Goal: Task Accomplishment & Management: Complete application form

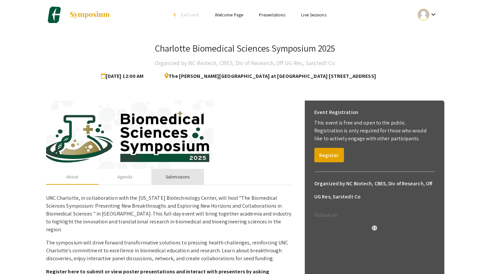
click at [182, 171] on div "Submissions" at bounding box center [177, 177] width 53 height 16
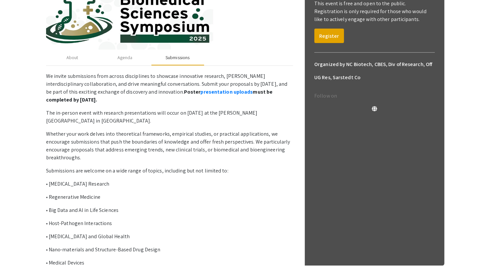
scroll to position [120, 0]
click at [200, 92] on link "presentation uploads" at bounding box center [226, 91] width 52 height 7
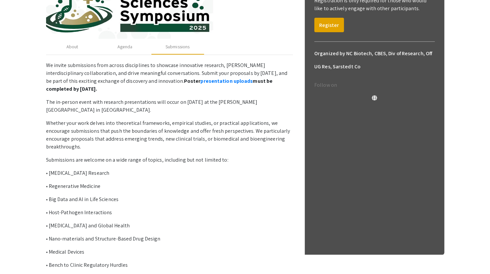
scroll to position [131, 0]
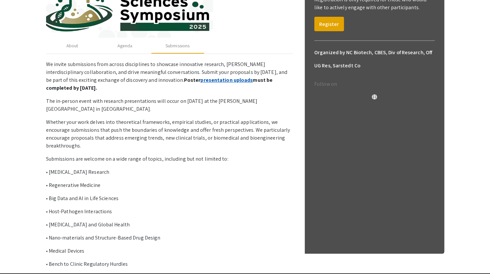
click at [202, 79] on link "presentation uploads" at bounding box center [226, 80] width 52 height 7
click at [200, 81] on link "presentation uploads" at bounding box center [226, 80] width 52 height 7
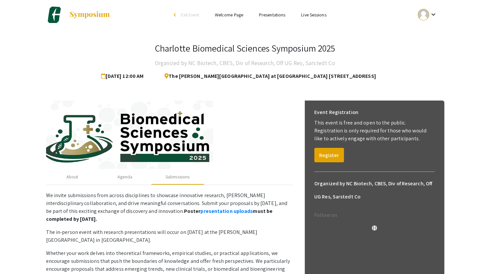
scroll to position [157, 0]
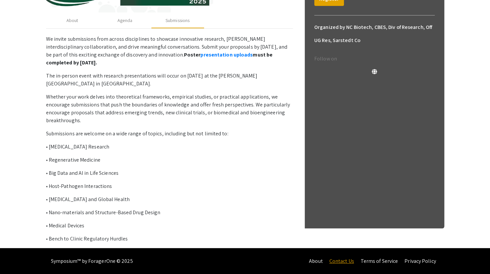
click at [342, 261] on link "Contact Us" at bounding box center [341, 261] width 25 height 7
click at [345, 260] on link "Contact Us" at bounding box center [341, 261] width 25 height 7
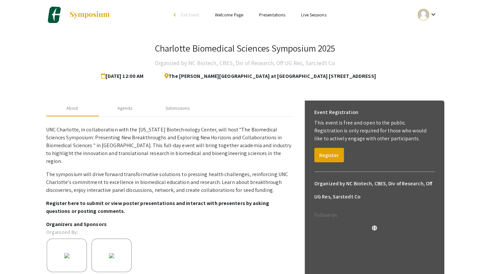
click at [161, 144] on p "UNC Charlotte, in collaboration with the North Carolina Biotechnology Center, w…" at bounding box center [169, 145] width 247 height 39
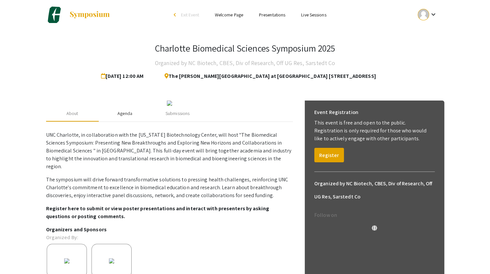
click at [127, 122] on div "Agenda" at bounding box center [125, 114] width 53 height 16
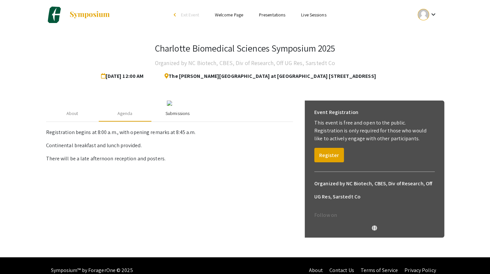
click at [176, 117] on div "Submissions" at bounding box center [177, 113] width 24 height 7
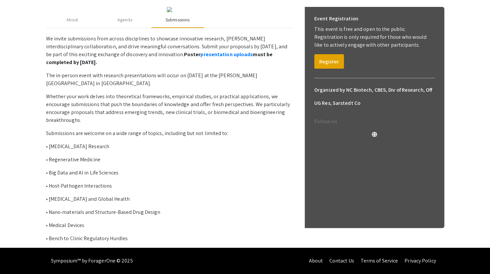
scroll to position [157, 0]
click at [200, 54] on link "presentation uploads" at bounding box center [226, 54] width 52 height 7
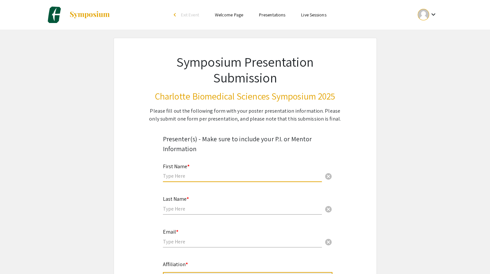
click at [173, 177] on input "text" at bounding box center [242, 176] width 159 height 7
type input "[PERSON_NAME]"
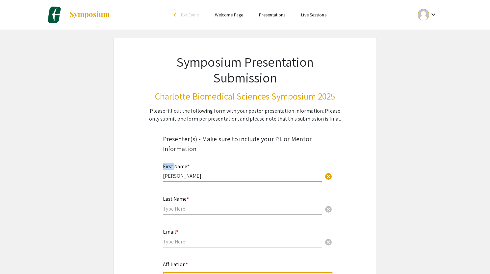
click at [185, 212] on input "text" at bounding box center [242, 209] width 159 height 7
type input "Scala"
click at [173, 244] on input "email" at bounding box center [242, 241] width 159 height 7
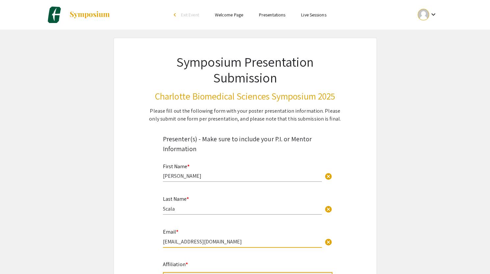
type input "[EMAIL_ADDRESS][DOMAIN_NAME]"
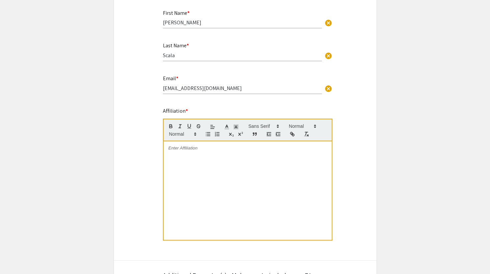
scroll to position [154, 0]
click at [265, 176] on div at bounding box center [247, 190] width 168 height 99
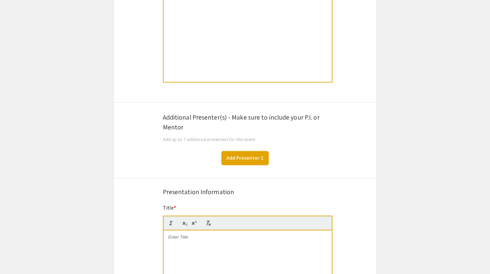
click at [249, 160] on button "Add Presenter 2" at bounding box center [244, 158] width 47 height 14
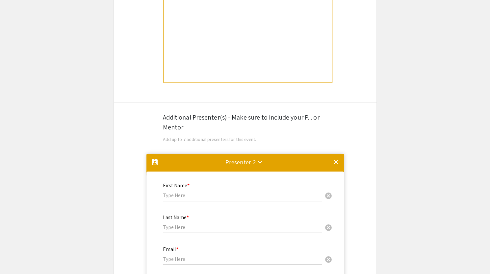
scroll to position [466, 0]
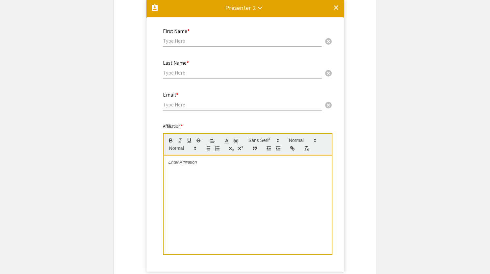
click at [211, 175] on div at bounding box center [247, 205] width 168 height 99
click at [183, 43] on input "text" at bounding box center [242, 40] width 159 height 7
type input "[PERSON_NAME]"
click at [176, 76] on input "text" at bounding box center [242, 72] width 159 height 7
type input "Dreau"
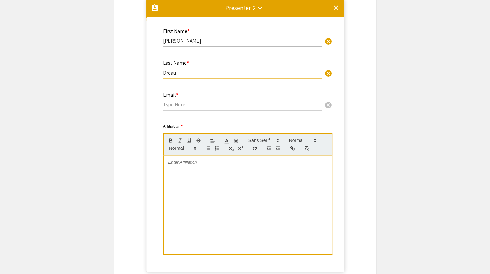
click at [174, 108] on input "email" at bounding box center [242, 104] width 159 height 7
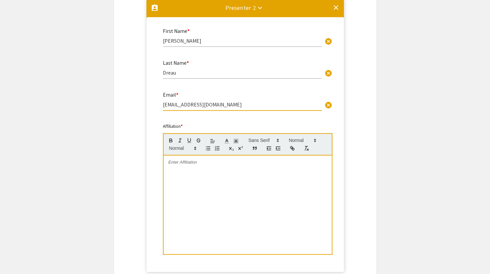
type input "[EMAIL_ADDRESS][DOMAIN_NAME]"
click at [194, 185] on div at bounding box center [247, 205] width 168 height 99
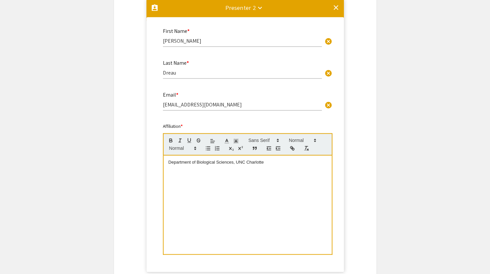
click at [130, 179] on mat-accordion "assignment_ind Presenter 2 keyboard_arrow_down clear First Name * Didier cancel…" at bounding box center [245, 139] width 262 height 284
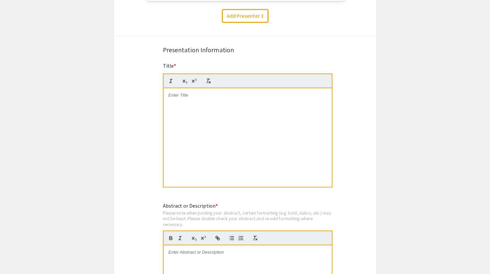
scroll to position [733, 0]
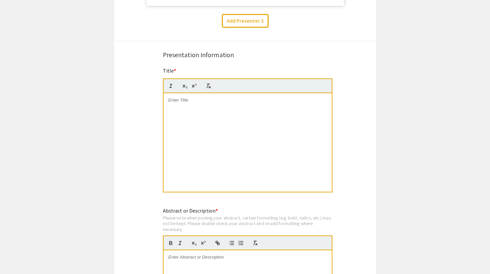
click at [212, 118] on div at bounding box center [247, 142] width 168 height 99
click at [180, 107] on div at bounding box center [247, 142] width 168 height 99
click at [175, 99] on p "Modulating CXCL12-mediated activities using a peptide to mimic the CXCL12-CXCL4…" at bounding box center [247, 103] width 158 height 12
drag, startPoint x: 173, startPoint y: 105, endPoint x: 167, endPoint y: 94, distance: 12.4
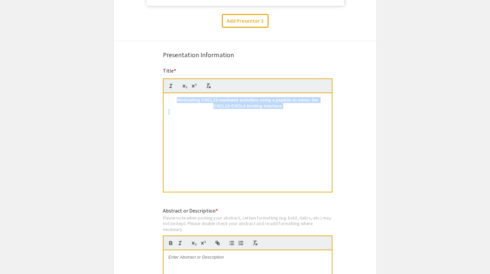
click at [167, 94] on div "Modulating CXCL12-mediated activities using a peptide to mimic the CXCL12-CXCL4…" at bounding box center [247, 142] width 168 height 99
click at [209, 90] on button "button" at bounding box center [208, 86] width 9 height 8
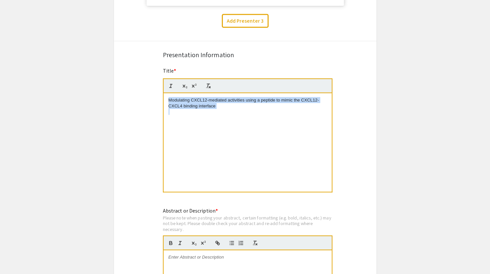
click at [226, 115] on p at bounding box center [247, 112] width 158 height 6
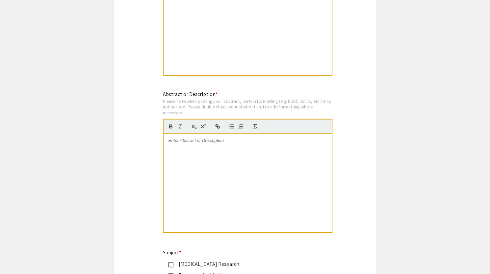
scroll to position [853, 0]
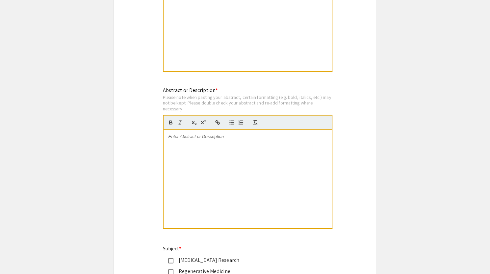
click at [206, 167] on div at bounding box center [247, 179] width 168 height 99
click at [208, 138] on p at bounding box center [247, 137] width 158 height 6
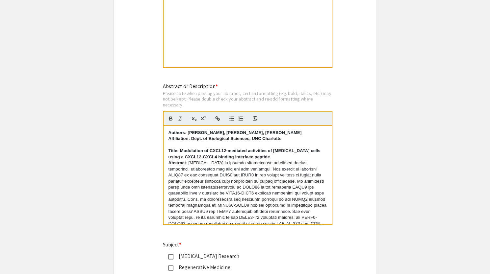
scroll to position [856, 0]
click at [310, 159] on p "Title: Modulation of CXCL12-mediated activities of [MEDICAL_DATA] cells using a…" at bounding box center [247, 155] width 158 height 12
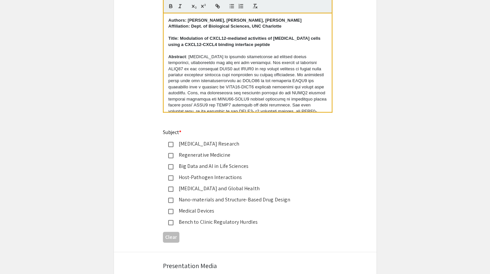
scroll to position [970, 0]
click at [204, 144] on div "[MEDICAL_DATA] Research" at bounding box center [242, 144] width 138 height 8
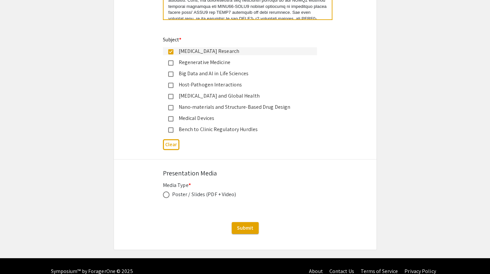
scroll to position [1073, 0]
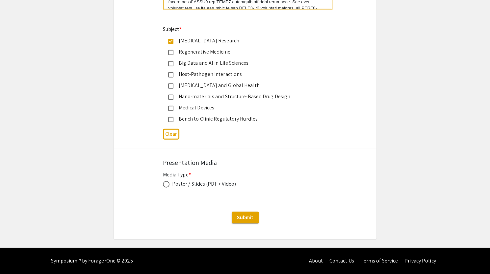
click at [169, 186] on label at bounding box center [167, 184] width 9 height 7
click at [169, 186] on input "radio" at bounding box center [166, 184] width 7 height 7
radio input "true"
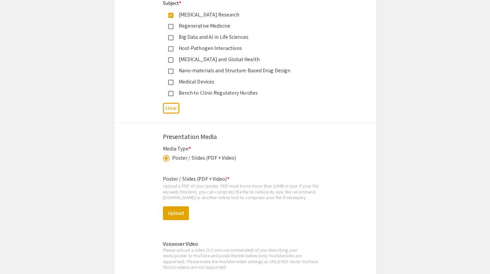
scroll to position [1098, 0]
click at [181, 214] on button "Upload" at bounding box center [176, 215] width 26 height 14
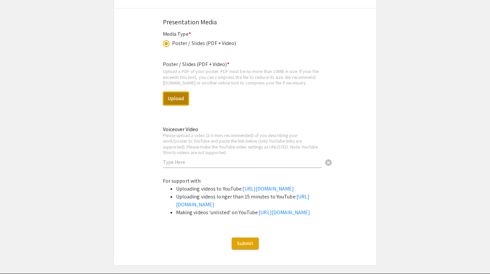
scroll to position [1217, 0]
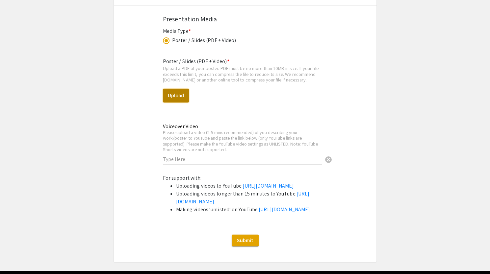
click at [177, 95] on button "Upload" at bounding box center [176, 96] width 26 height 14
click at [180, 98] on button "Upload" at bounding box center [176, 96] width 26 height 14
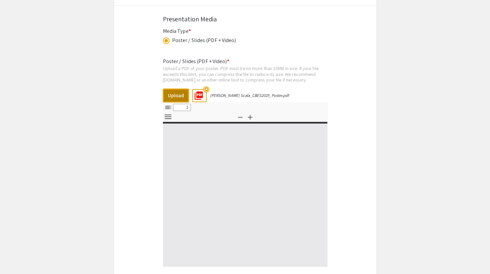
select select "custom"
type input "0"
select select "custom"
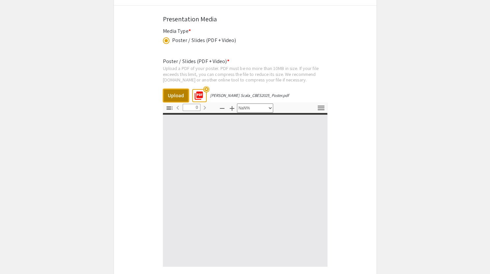
type input "1"
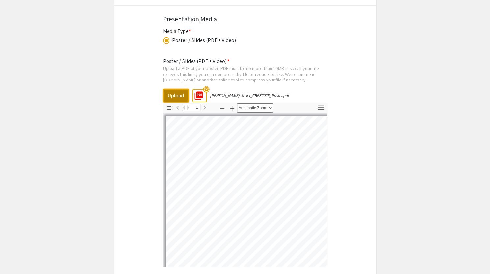
scroll to position [1259, 0]
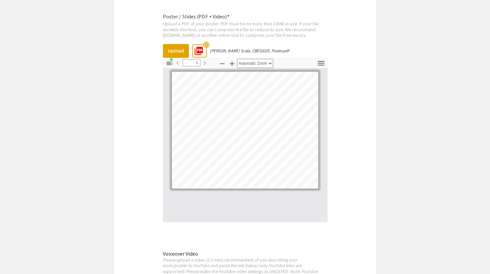
scroll to position [1261, 0]
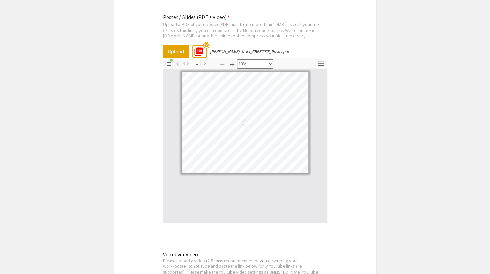
scroll to position [0, 0]
click at [176, 52] on button "Upload" at bounding box center [176, 52] width 26 height 14
select select "custom"
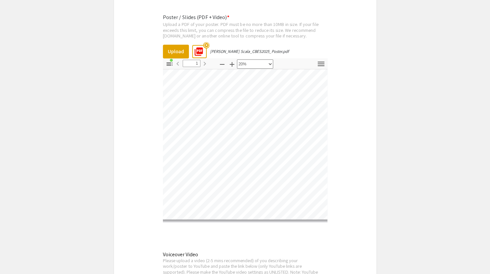
scroll to position [59, 0]
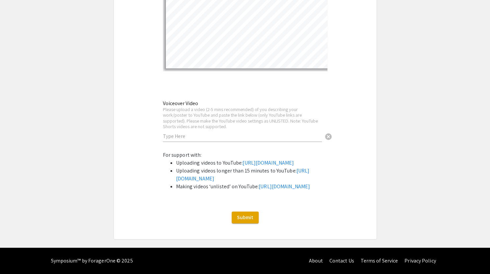
scroll to position [1438, 0]
click at [229, 133] on input "text" at bounding box center [242, 136] width 159 height 7
click at [259, 190] on link "[URL][DOMAIN_NAME]" at bounding box center [284, 186] width 51 height 7
click at [242, 160] on link "[URL][DOMAIN_NAME]" at bounding box center [267, 163] width 51 height 7
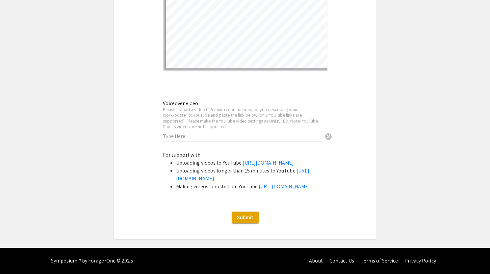
click at [170, 133] on input "text" at bounding box center [242, 136] width 159 height 7
click at [190, 133] on input "text" at bounding box center [242, 136] width 159 height 7
paste input "[URL][DOMAIN_NAME]"
type input "[URL][DOMAIN_NAME]"
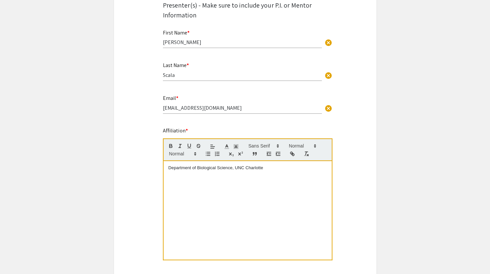
scroll to position [0, 0]
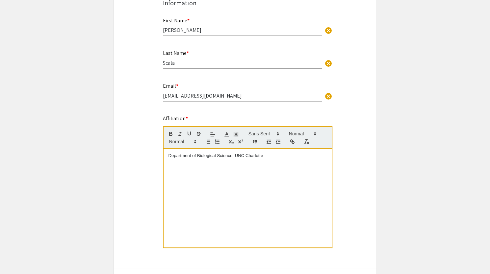
scroll to position [149, 0]
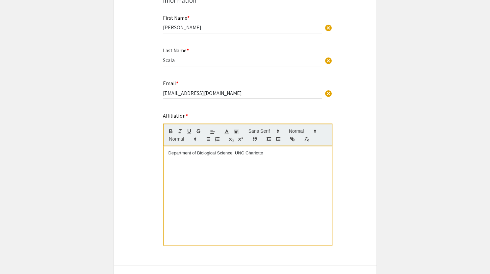
click at [231, 156] on p "Department of Biological Science, UNC Charlotte" at bounding box center [247, 153] width 158 height 6
click at [170, 153] on p "Department of Biological Sciences, UNC Charlotte" at bounding box center [247, 153] width 158 height 6
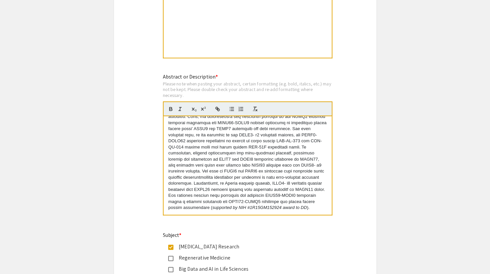
scroll to position [0, 0]
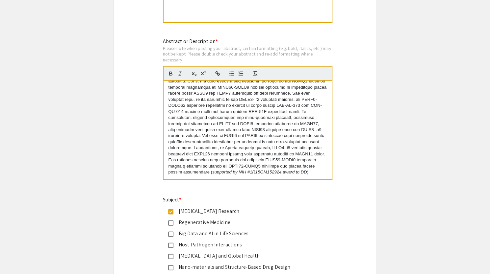
scroll to position [904, 0]
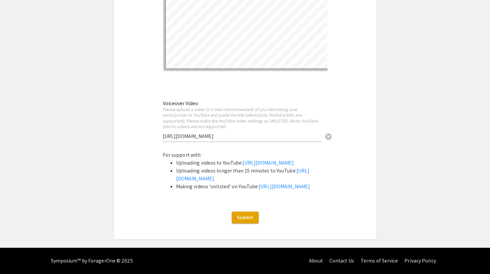
scroll to position [1452, 0]
drag, startPoint x: 237, startPoint y: 98, endPoint x: 146, endPoint y: 104, distance: 91.0
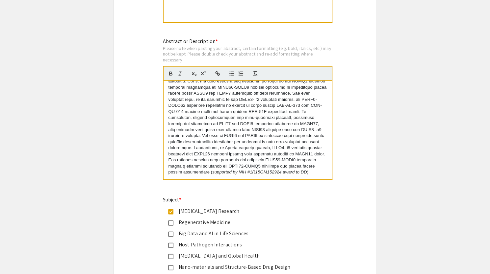
scroll to position [0, 0]
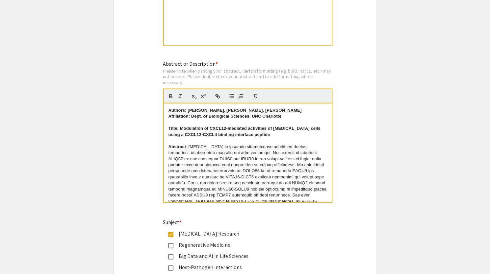
scroll to position [85, 0]
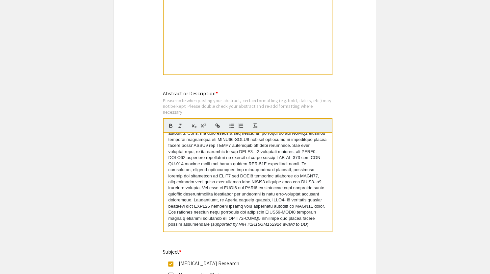
scroll to position [0, 0]
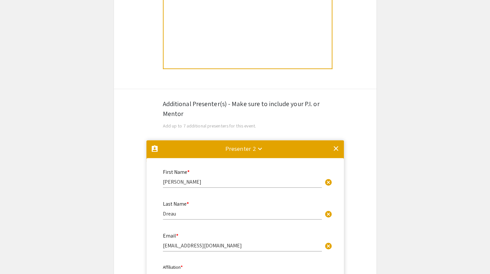
scroll to position [326, 0]
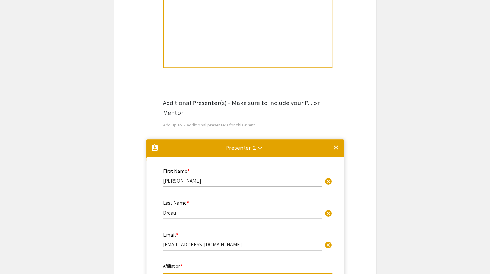
click at [134, 149] on mat-accordion "assignment_ind Presenter 2 keyboard_arrow_down clear First Name * Didier cancel…" at bounding box center [245, 279] width 262 height 284
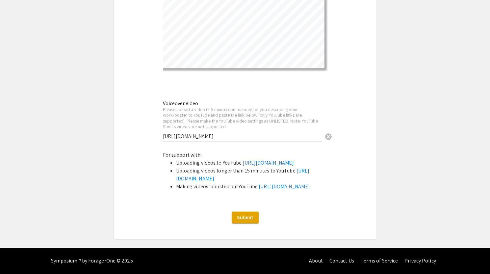
scroll to position [1452, 0]
click at [243, 213] on button "Submit" at bounding box center [245, 218] width 27 height 12
click at [247, 217] on span "Submit" at bounding box center [245, 217] width 16 height 7
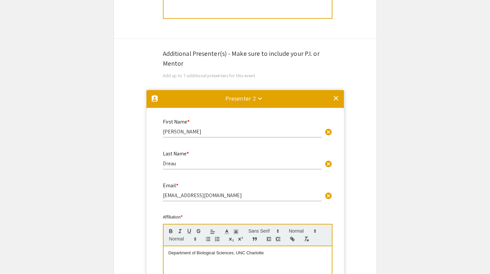
scroll to position [306, 0]
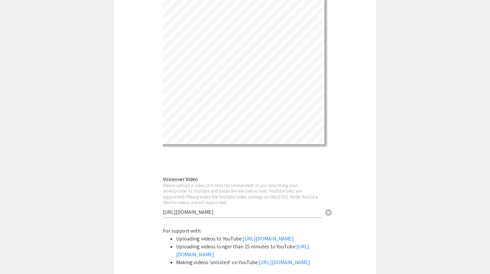
scroll to position [1452, 0]
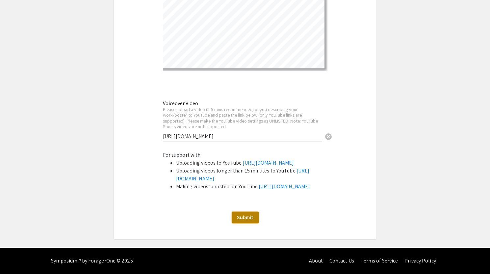
click at [251, 218] on span "Submit" at bounding box center [245, 217] width 16 height 7
click at [268, 218] on div "Submit" at bounding box center [245, 218] width 262 height 12
click at [251, 220] on span "Submit" at bounding box center [245, 217] width 16 height 7
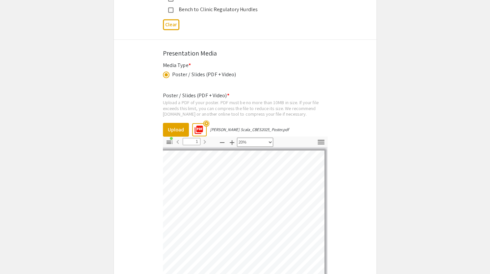
scroll to position [1182, 0]
click at [289, 109] on div "Upload a PDF of your poster. PDF must be no more than 10MB in size. If your fil…" at bounding box center [245, 108] width 164 height 17
click at [178, 132] on button "Upload" at bounding box center [176, 131] width 26 height 14
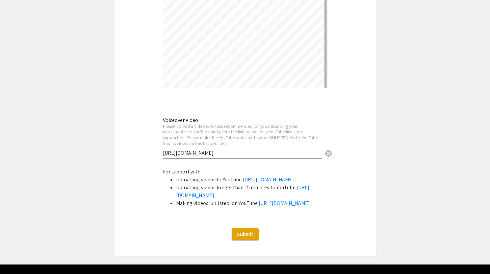
scroll to position [1452, 0]
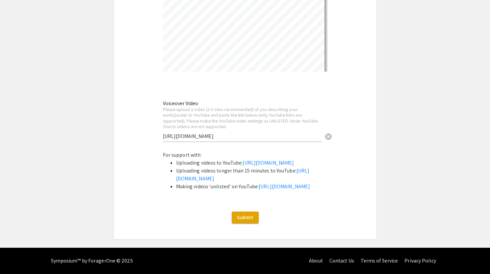
click at [250, 216] on span "Submit" at bounding box center [245, 217] width 16 height 7
click at [278, 221] on div "Submit" at bounding box center [245, 218] width 262 height 12
click at [251, 216] on span "Submit" at bounding box center [245, 217] width 16 height 7
click at [275, 216] on div "Submit" at bounding box center [245, 218] width 262 height 12
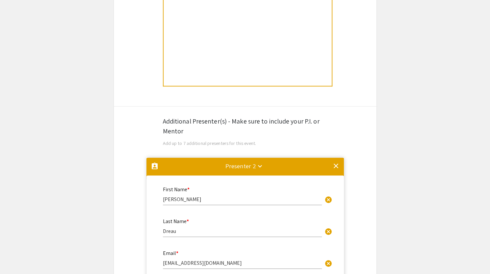
scroll to position [0, 0]
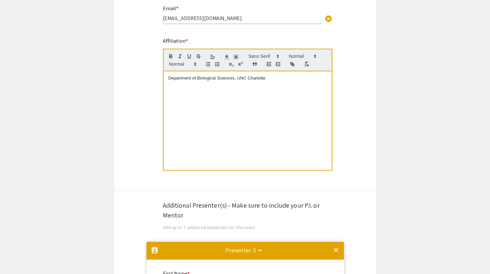
scroll to position [314, 0]
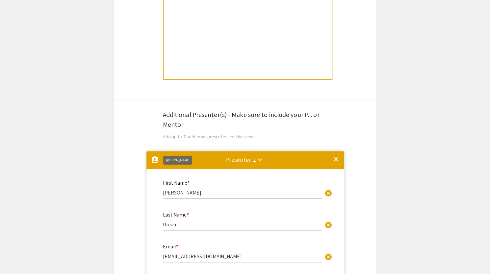
click at [153, 159] on mat-icon "assignment_ind" at bounding box center [155, 160] width 8 height 8
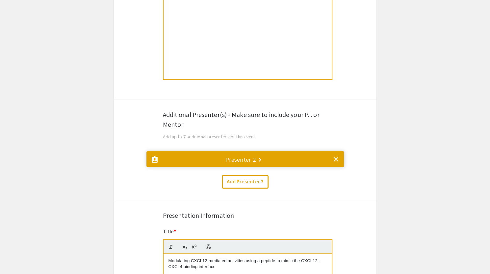
click at [139, 174] on mat-accordion "assignment_ind Presenter 2 keyboard_arrow_right clear First Name * Didier cance…" at bounding box center [245, 162] width 262 height 26
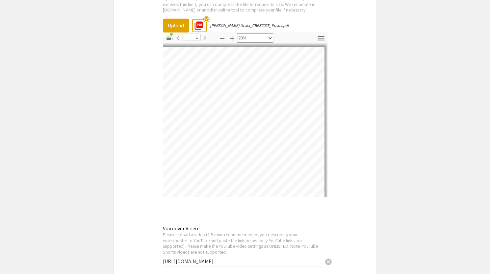
scroll to position [1195, 0]
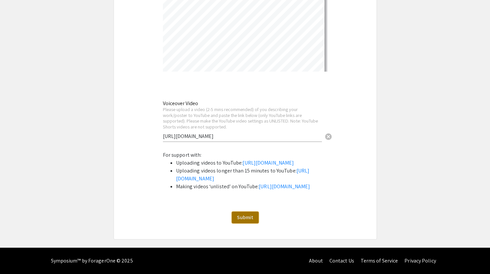
click at [248, 217] on span "Submit" at bounding box center [245, 217] width 16 height 7
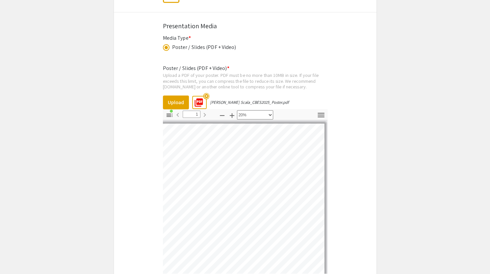
scroll to position [950, 0]
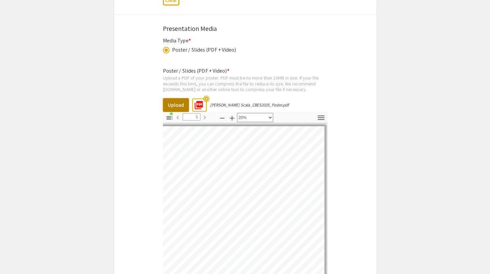
click at [173, 103] on button "Upload" at bounding box center [176, 105] width 26 height 14
click at [242, 72] on div "Poster / Slides (PDF + Video) * Upload a PDF of your poster. PDF must be no mor…" at bounding box center [245, 209] width 164 height 294
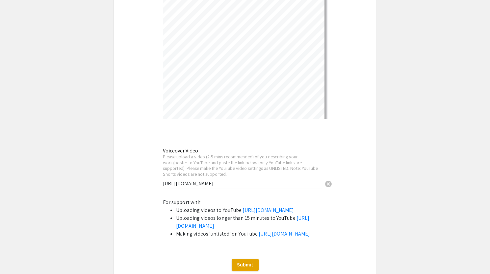
scroll to position [1195, 0]
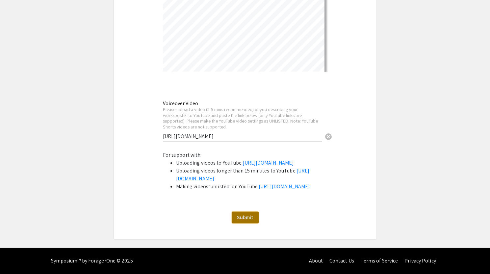
click at [242, 218] on span "Submit" at bounding box center [245, 217] width 16 height 7
click at [244, 220] on span "Submit" at bounding box center [245, 217] width 16 height 7
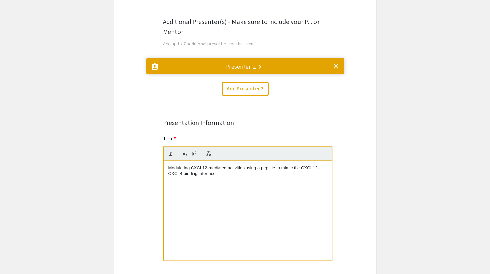
scroll to position [413, 0]
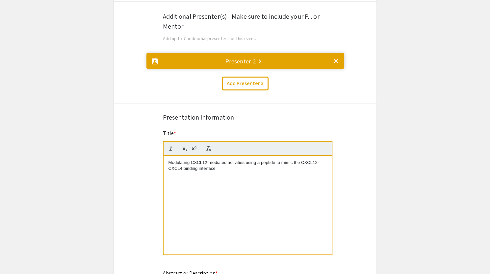
drag, startPoint x: 229, startPoint y: 177, endPoint x: 165, endPoint y: 165, distance: 64.5
click at [165, 165] on div "Modulating CXCL12-mediated activities using a peptide to mimic the CXCL12-CXCL4…" at bounding box center [247, 205] width 168 height 99
copy p "Modulating CXCL12-mediated activities using a peptide to mimic the CXCL12-CXCL4…"
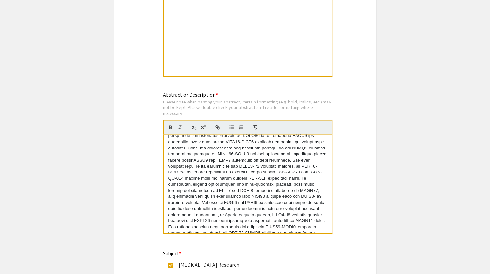
scroll to position [85, 0]
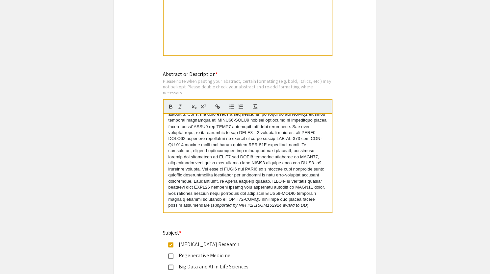
drag, startPoint x: 169, startPoint y: 142, endPoint x: 329, endPoint y: 281, distance: 211.7
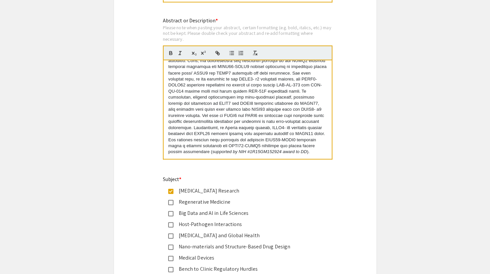
copy div "Authors: Sara Scala, Elyssa Moore, Didier Dreau Affiliation: Dept. of Biologica…"
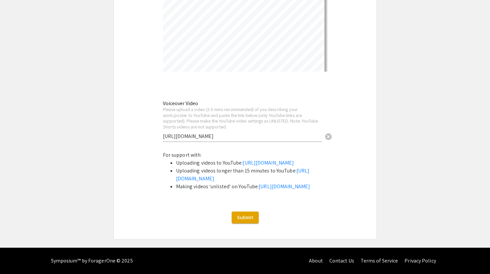
scroll to position [1195, 0]
drag, startPoint x: 234, startPoint y: 97, endPoint x: 139, endPoint y: 97, distance: 94.7
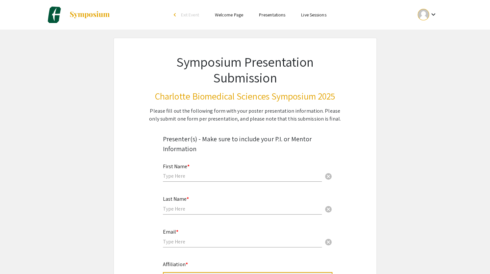
click at [186, 175] on input "text" at bounding box center [242, 176] width 159 height 7
type input "[PERSON_NAME]"
click at [179, 209] on input "text" at bounding box center [242, 209] width 159 height 7
type input "Scala"
click at [177, 240] on input "email" at bounding box center [242, 241] width 159 height 7
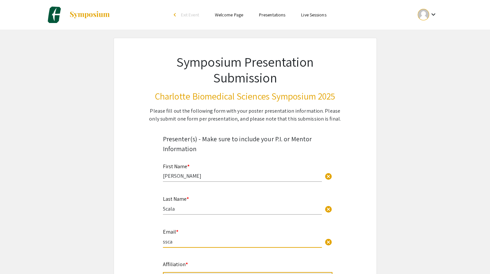
type input "[EMAIL_ADDRESS][DOMAIN_NAME]"
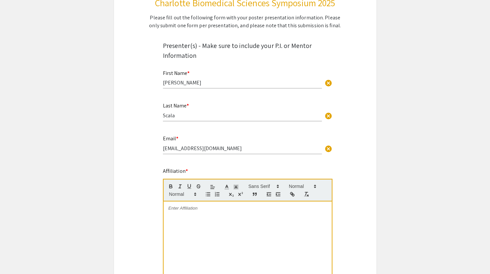
scroll to position [94, 0]
click at [195, 221] on div at bounding box center [247, 250] width 168 height 99
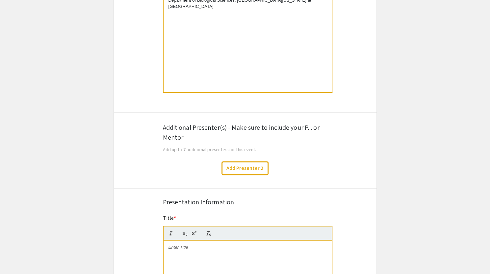
scroll to position [302, 0]
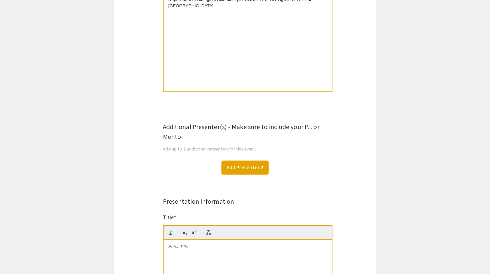
click at [234, 170] on button "Add Presenter 2" at bounding box center [244, 168] width 47 height 14
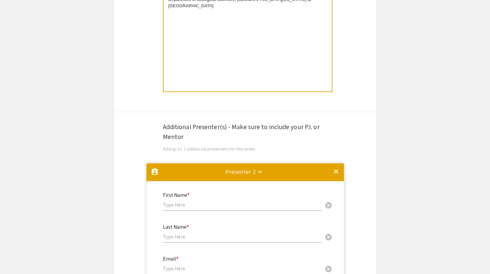
scroll to position [466, 0]
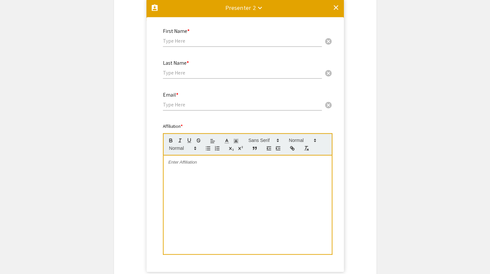
click at [180, 44] on input "text" at bounding box center [242, 40] width 159 height 7
type input "[PERSON_NAME]"
click at [176, 78] on div "Last Name * cancel" at bounding box center [242, 66] width 159 height 25
click at [175, 76] on input "text" at bounding box center [242, 72] width 159 height 7
type input "Dreau"
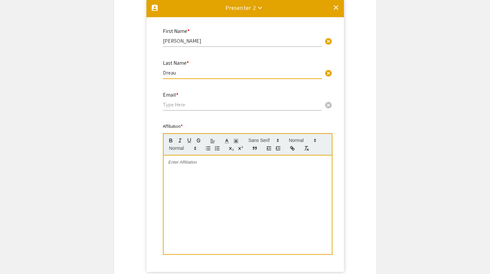
click at [182, 103] on input "email" at bounding box center [242, 104] width 159 height 7
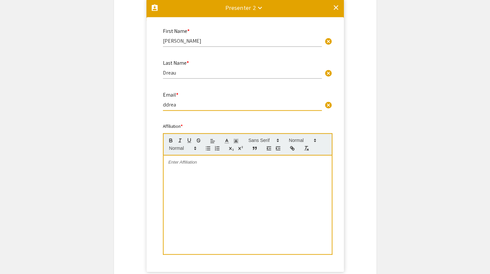
type input "[EMAIL_ADDRESS][DOMAIN_NAME]"
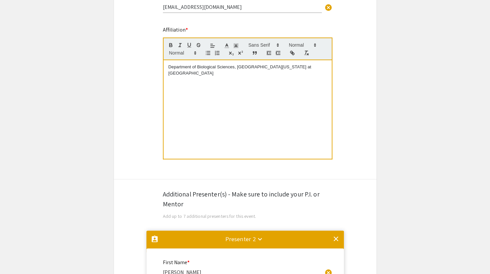
scroll to position [228, 0]
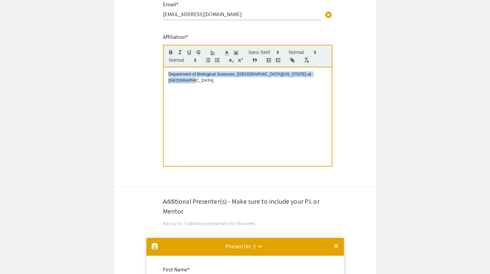
drag, startPoint x: 322, startPoint y: 74, endPoint x: 161, endPoint y: 76, distance: 160.5
click at [161, 76] on div "Affiliation * Department of Biological Sciences, [GEOGRAPHIC_DATA][US_STATE] at…" at bounding box center [245, 104] width 174 height 143
copy p "Department of Biological Sciences, [GEOGRAPHIC_DATA][US_STATE] at [GEOGRAPHIC_D…"
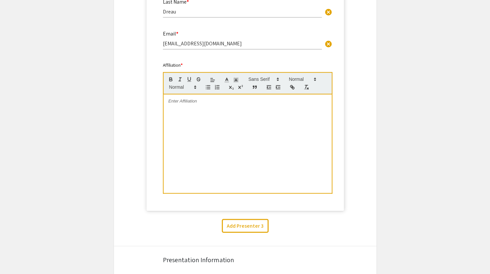
scroll to position [528, 0]
click at [198, 131] on div at bounding box center [247, 143] width 168 height 99
paste div
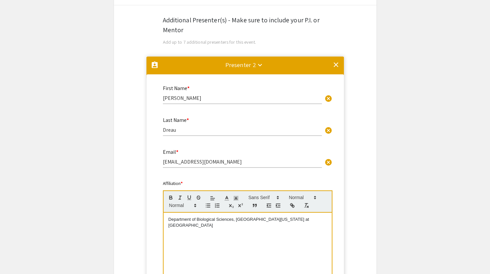
scroll to position [408, 0]
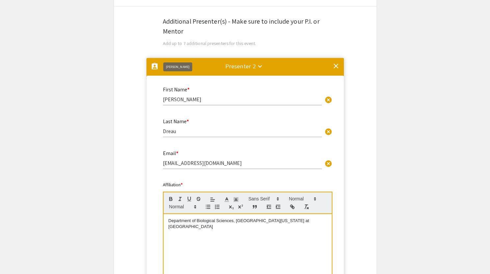
click at [154, 68] on mat-icon "assignment_ind" at bounding box center [155, 66] width 8 height 8
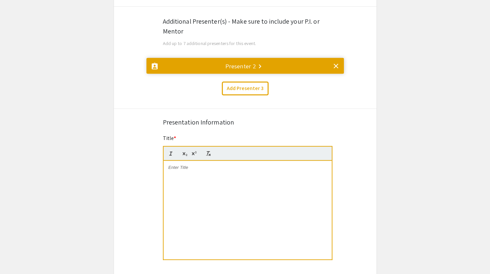
click at [142, 105] on div "Symposium Presentation Submission Charlotte Biomedical Sciences Symposium 2025 …" at bounding box center [244, 139] width 263 height 1018
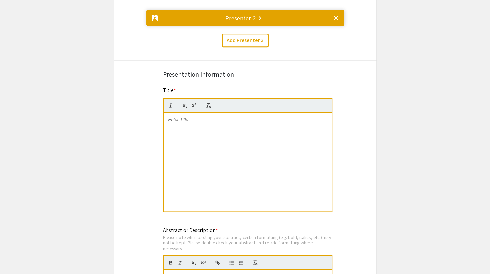
scroll to position [462, 0]
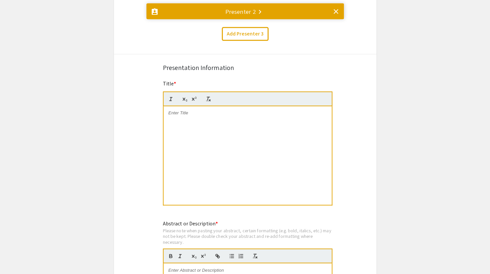
click at [193, 126] on div at bounding box center [247, 155] width 168 height 99
click at [208, 125] on div at bounding box center [247, 155] width 168 height 99
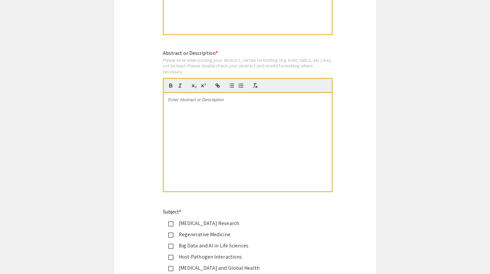
click at [197, 115] on div at bounding box center [247, 142] width 168 height 99
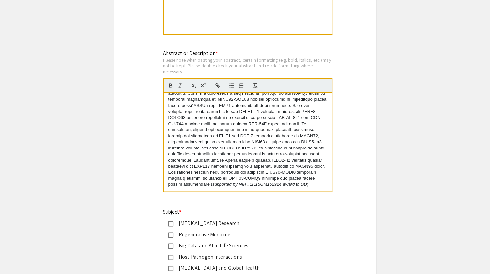
click at [185, 222] on div "[MEDICAL_DATA] Research" at bounding box center [242, 223] width 138 height 8
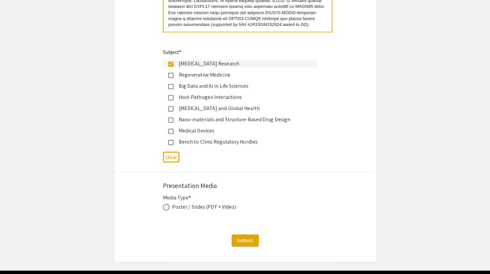
scroll to position [793, 0]
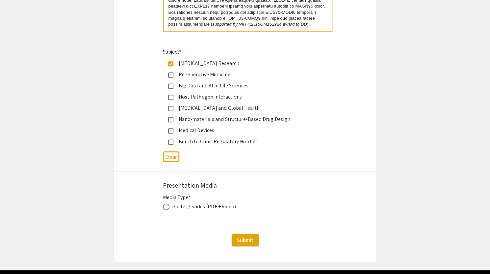
click at [175, 206] on div "Poster / Slides (PDF + Video)" at bounding box center [204, 207] width 64 height 8
click at [163, 205] on span at bounding box center [166, 207] width 7 height 7
click at [163, 205] on input "radio" at bounding box center [166, 207] width 7 height 7
radio input "true"
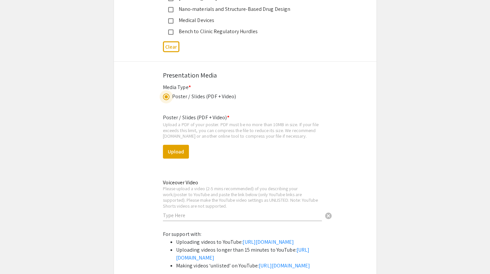
scroll to position [905, 0]
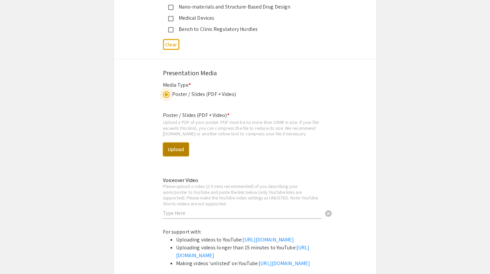
click at [171, 150] on button "Upload" at bounding box center [176, 150] width 26 height 14
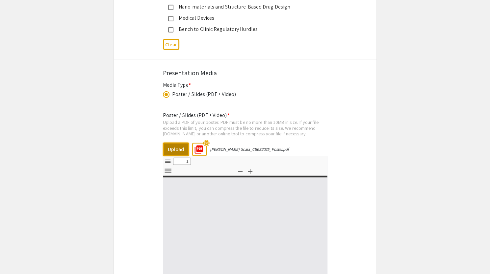
select select "custom"
type input "0"
select select "custom"
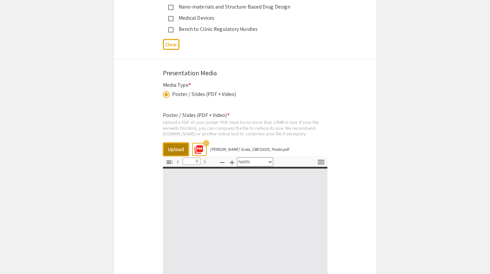
type input "1"
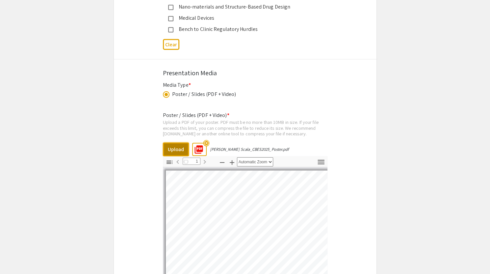
select select "custom"
click at [222, 125] on div "Upload a PDF of your poster. PDF must be no more than 10MB in size. If your fil…" at bounding box center [245, 127] width 164 height 17
click at [196, 149] on mat-icon "picture_as_pdf" at bounding box center [197, 148] width 10 height 10
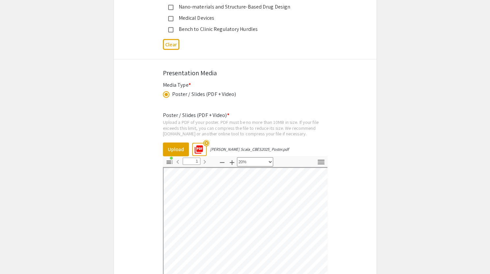
click at [180, 139] on div "Poster / Slides (PDF + Video) * Upload a PDF of your poster. PDF must be no mor…" at bounding box center [245, 253] width 164 height 294
click at [180, 146] on button "Upload" at bounding box center [176, 150] width 26 height 14
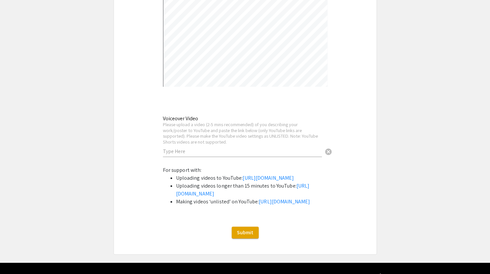
scroll to position [1142, 0]
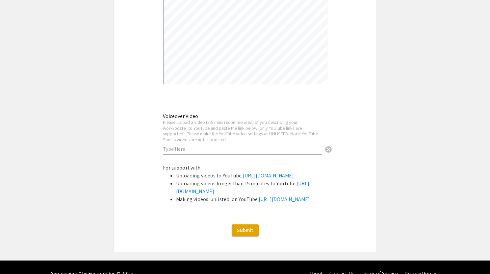
click at [180, 149] on input "text" at bounding box center [242, 149] width 159 height 7
paste input "https://www.youtube.com/watch?v=9QgfD3n0bnY"
drag, startPoint x: 284, startPoint y: 150, endPoint x: 98, endPoint y: 133, distance: 187.0
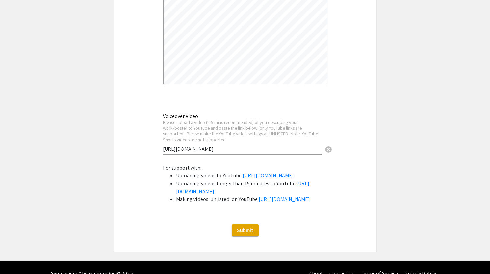
paste input "youtu.be/"
type input "[URL][DOMAIN_NAME]"
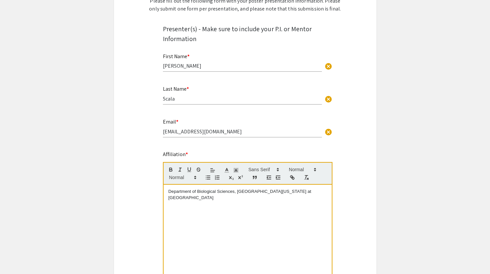
scroll to position [111, 0]
click at [208, 133] on input "[EMAIL_ADDRESS][DOMAIN_NAME]" at bounding box center [242, 131] width 159 height 7
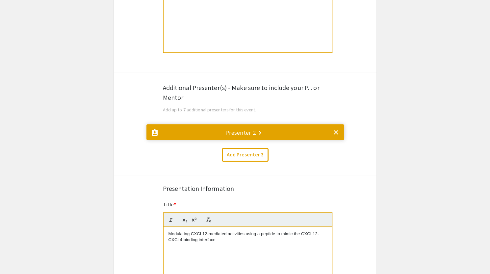
scroll to position [346, 0]
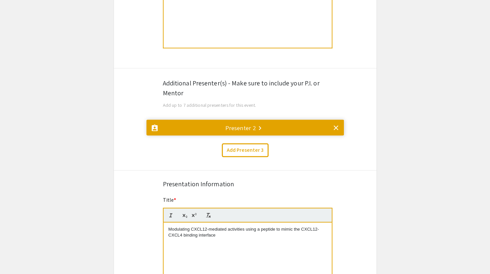
click at [166, 131] on mat-divider at bounding box center [244, 131] width 197 height 22
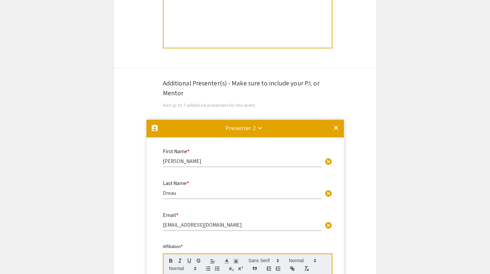
scroll to position [466, 0]
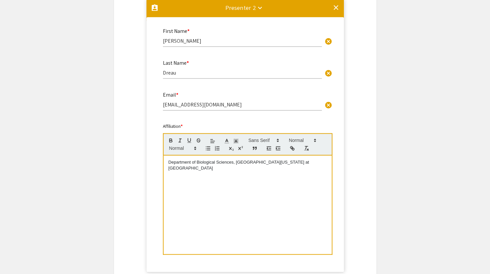
click at [170, 12] on mat-divider at bounding box center [244, 10] width 197 height 22
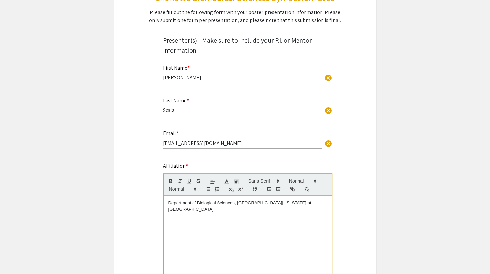
scroll to position [0, 0]
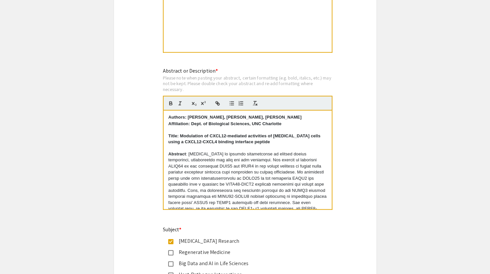
click at [146, 166] on div "Symposium Presentation Submission Charlotte Biomedical Sciences Symposium 2025 …" at bounding box center [244, 100] width 263 height 1357
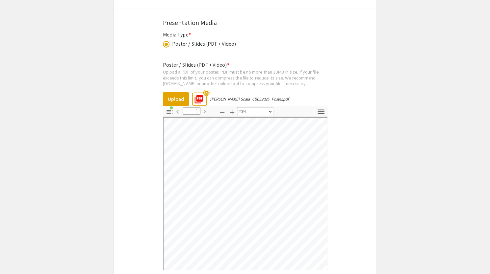
scroll to position [964, 0]
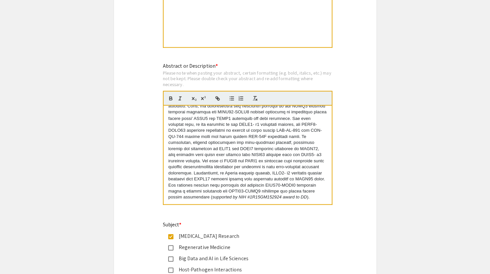
scroll to position [85, 0]
click at [155, 197] on div "Symposium Presentation Submission Charlotte Biomedical Sciences Symposium 2025 …" at bounding box center [244, 96] width 263 height 1357
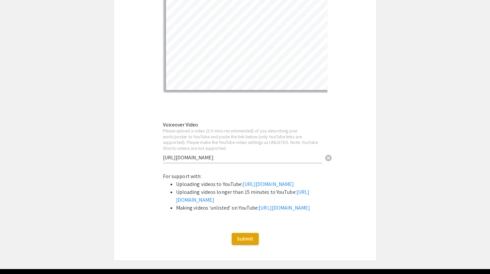
scroll to position [1195, 0]
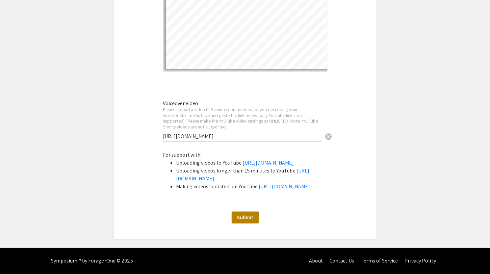
click at [241, 215] on span "Submit" at bounding box center [245, 217] width 16 height 7
click at [211, 212] on div "Submit" at bounding box center [245, 218] width 262 height 12
click at [251, 220] on span "Submit" at bounding box center [245, 217] width 16 height 7
click at [204, 212] on div "Submit" at bounding box center [245, 218] width 262 height 12
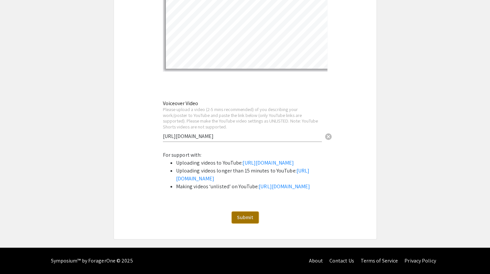
click at [241, 221] on button "Submit" at bounding box center [245, 218] width 27 height 12
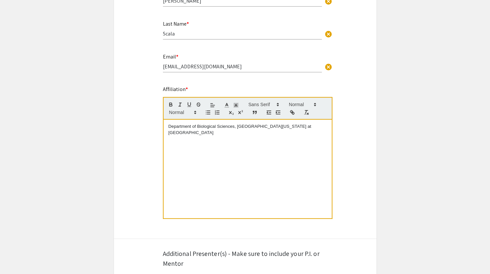
scroll to position [0, 0]
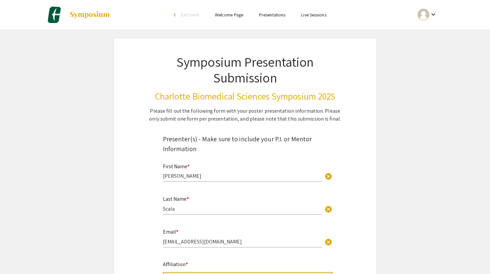
drag, startPoint x: 190, startPoint y: 175, endPoint x: 147, endPoint y: 175, distance: 43.1
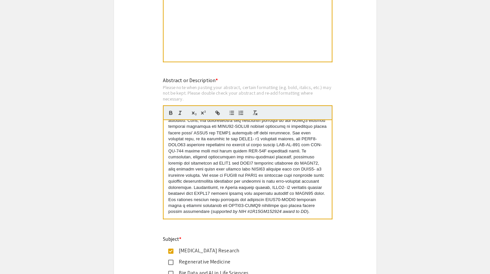
scroll to position [610, 0]
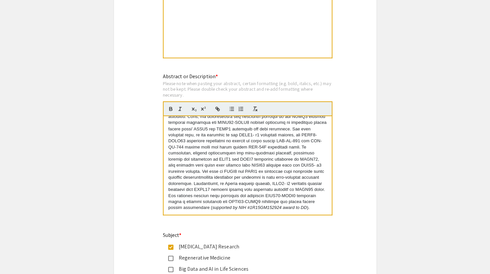
click at [276, 209] on p "Abstract : Triple-negative breast cancer supported by NIH #1R15GM152924 award t…" at bounding box center [247, 144] width 158 height 134
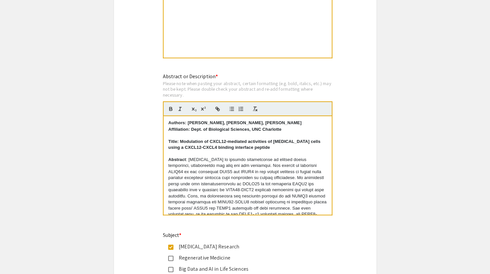
drag, startPoint x: 289, startPoint y: 210, endPoint x: 155, endPoint y: 81, distance: 185.8
click at [155, 81] on div "Symposium Presentation Submission Charlotte Biomedical Sciences Symposium 2025 …" at bounding box center [244, 106] width 263 height 1357
copy div "Authors: Sara Scala, Elyssa Moore, Didier Dreau Affiliation: Dept. of Biologica…"
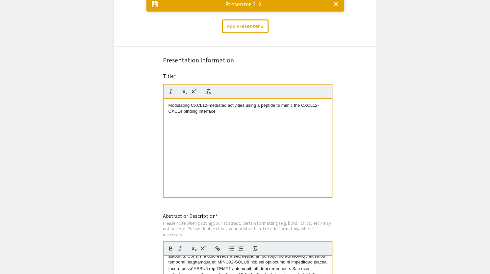
scroll to position [470, 0]
drag, startPoint x: 222, startPoint y: 113, endPoint x: 160, endPoint y: 104, distance: 63.5
click at [160, 104] on div "Title * Modulating CXCL12-mediated activities using a peptide to mimic the CXCL…" at bounding box center [245, 140] width 174 height 135
copy p "Modulating CXCL12-mediated activities using a peptide to mimic the CXCL12-CXCL4…"
click at [160, 106] on div "Title * Modulating CXCL12-mediated activities using a peptide to mimic the CXCL…" at bounding box center [245, 140] width 174 height 135
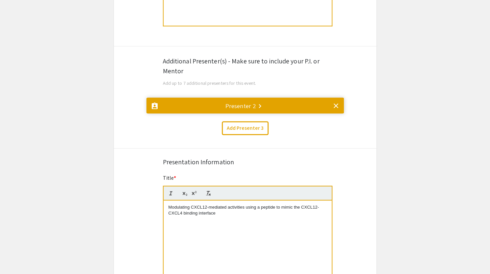
scroll to position [368, 0]
click at [167, 103] on mat-divider at bounding box center [244, 108] width 197 height 22
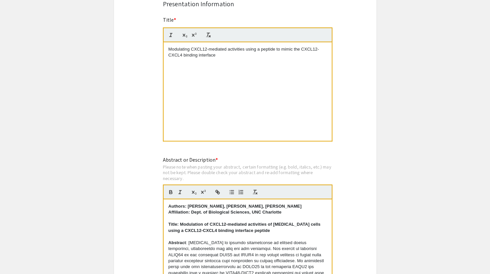
scroll to position [783, 0]
drag, startPoint x: 297, startPoint y: 231, endPoint x: 181, endPoint y: 227, distance: 116.8
click at [181, 227] on p "Title: Modulation of CXCL12-mediated activities of [MEDICAL_DATA] cells using a…" at bounding box center [247, 228] width 158 height 12
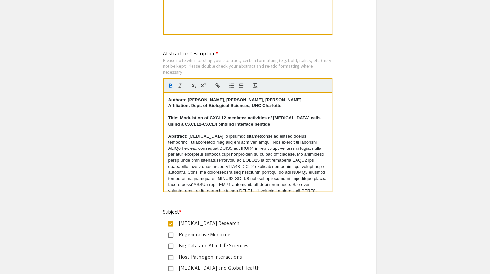
scroll to position [890, 0]
click at [174, 151] on p "Abstract : Triple-negative breast cancer supported by NIH #1R15GM152924 award t…" at bounding box center [247, 201] width 158 height 134
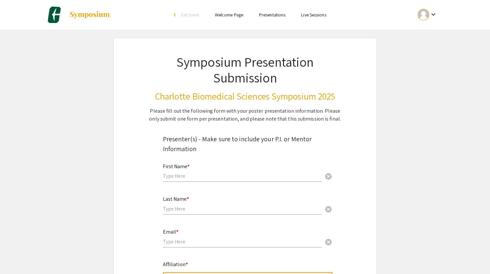
click at [172, 176] on input "text" at bounding box center [242, 176] width 159 height 7
paste input "[PERSON_NAME]"
type input "[PERSON_NAME]"
click at [172, 207] on input "text" at bounding box center [242, 209] width 159 height 7
type input "Scala"
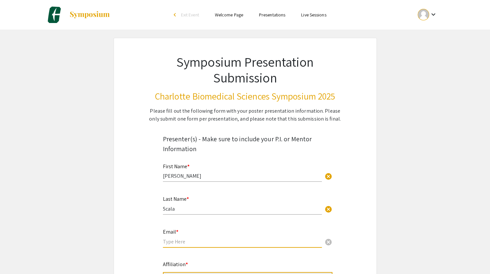
click at [175, 244] on input "email" at bounding box center [242, 241] width 159 height 7
type input "[EMAIL_ADDRESS][DOMAIN_NAME]"
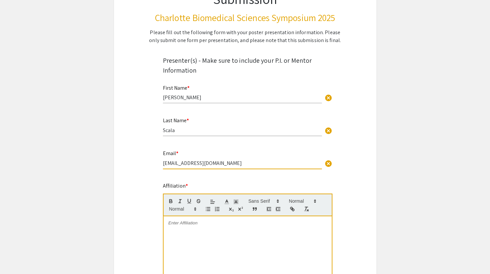
scroll to position [79, 0]
click at [199, 244] on div at bounding box center [247, 265] width 168 height 99
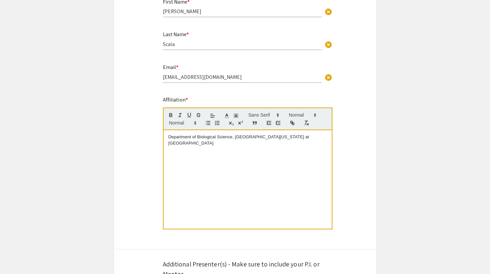
scroll to position [165, 0]
drag, startPoint x: 149, startPoint y: 42, endPoint x: 141, endPoint y: 41, distance: 7.9
drag, startPoint x: 218, startPoint y: 75, endPoint x: 152, endPoint y: 79, distance: 65.9
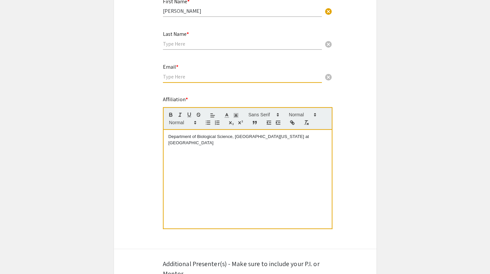
click at [180, 40] on input "text" at bounding box center [242, 43] width 159 height 7
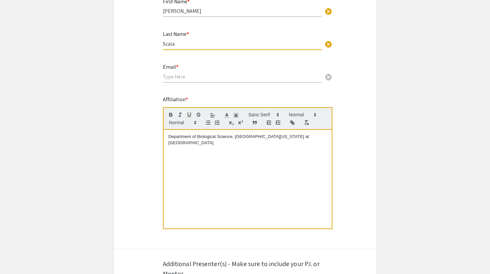
type input "Scala"
click at [173, 79] on input "email" at bounding box center [242, 76] width 159 height 7
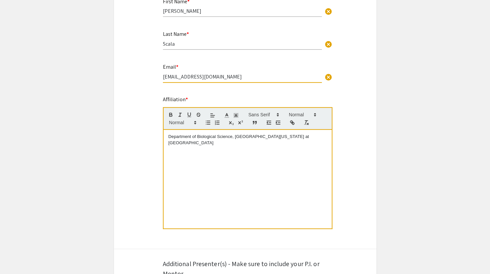
type input "[EMAIL_ADDRESS][DOMAIN_NAME]"
click at [208, 147] on div "Department of Biological Science, University of North Carolina at Charlotte" at bounding box center [247, 179] width 168 height 99
click at [231, 139] on p "Department of Biological Science, University of North Carolina at Charlotte" at bounding box center [247, 140] width 158 height 12
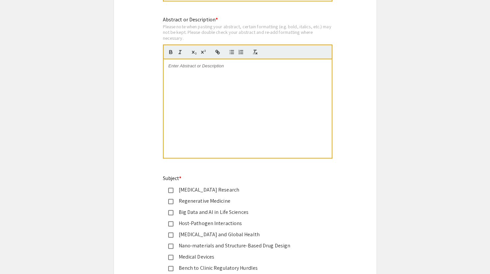
scroll to position [640, 0]
click at [198, 69] on p at bounding box center [247, 66] width 158 height 6
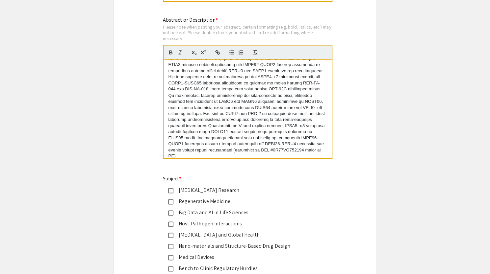
scroll to position [0, 0]
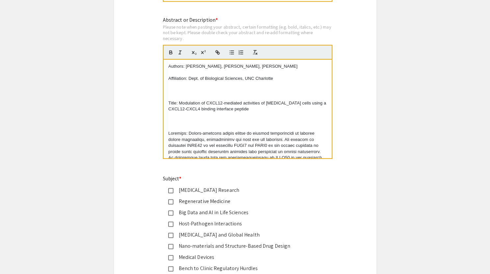
click at [182, 127] on p at bounding box center [247, 127] width 158 height 6
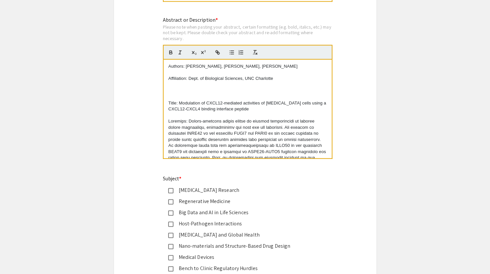
click at [173, 97] on p at bounding box center [247, 97] width 158 height 6
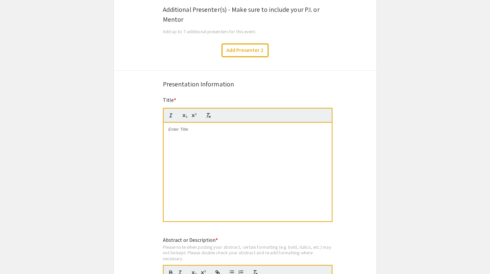
scroll to position [409, 0]
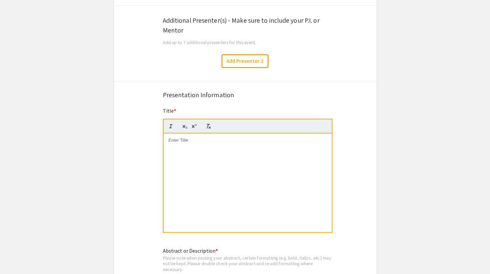
click at [188, 154] on div at bounding box center [247, 183] width 168 height 99
click at [200, 184] on div at bounding box center [247, 183] width 168 height 99
click at [149, 170] on div "Symposium Presentation Submission Charlotte Biomedical Sciences Symposium 2025 …" at bounding box center [244, 124] width 263 height 991
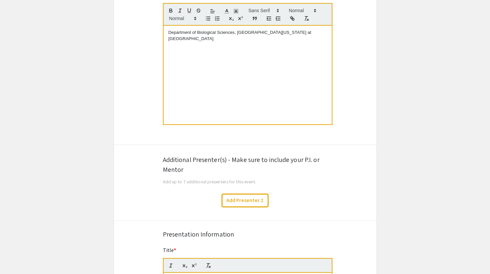
scroll to position [255, 0]
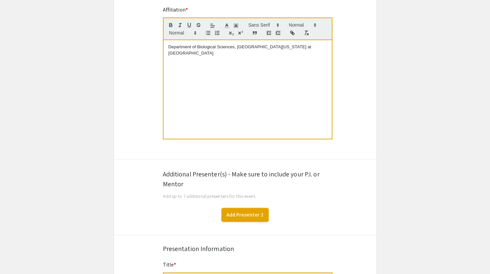
click at [239, 211] on button "Add Presenter 2" at bounding box center [244, 215] width 47 height 14
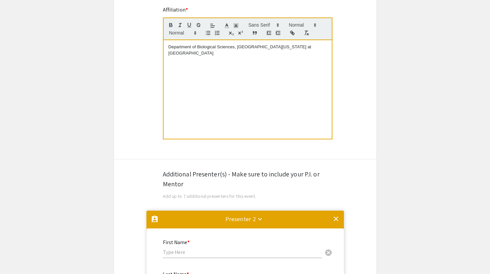
scroll to position [466, 0]
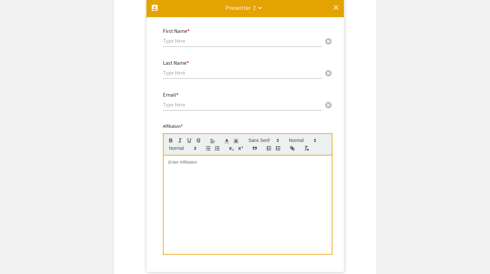
click at [182, 40] on input "text" at bounding box center [242, 40] width 159 height 7
type input "[PERSON_NAME]"
click at [179, 74] on input "text" at bounding box center [242, 72] width 159 height 7
type input "Dreau"
click at [178, 111] on div "Email * cancel" at bounding box center [242, 98] width 159 height 25
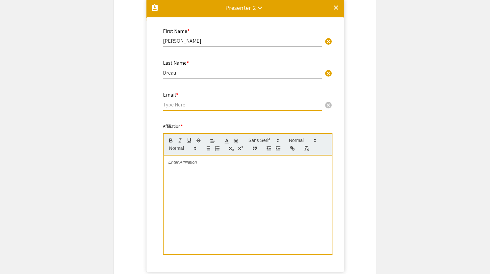
click at [178, 111] on div "Email * cancel" at bounding box center [242, 98] width 159 height 25
type input "[EMAIL_ADDRESS][DOMAIN_NAME]"
click at [154, 102] on mat-card-content "First Name * Didier cancel This field is required. Last Name * Dreau cancel Thi…" at bounding box center [245, 144] width 187 height 235
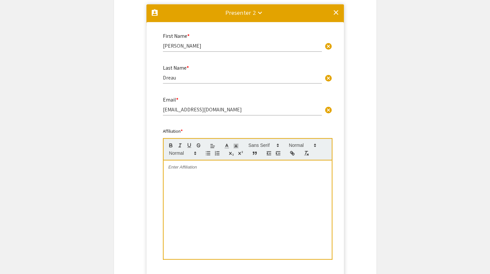
scroll to position [461, 0]
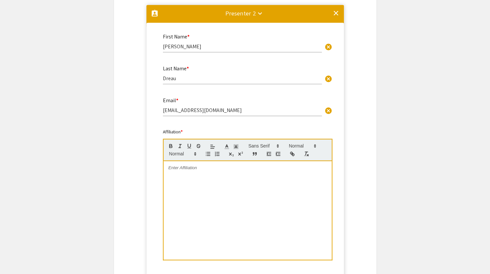
click at [188, 173] on div at bounding box center [247, 210] width 168 height 99
click at [156, 174] on mat-card-content "First Name * Didier cancel This field is required. Last Name * Dreau cancel Thi…" at bounding box center [245, 150] width 187 height 235
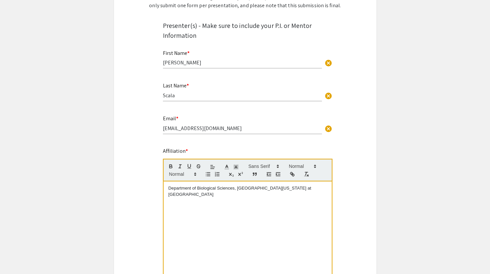
scroll to position [124, 0]
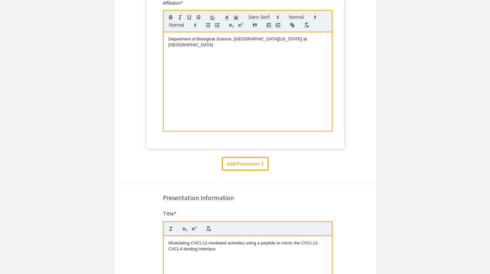
scroll to position [603, 0]
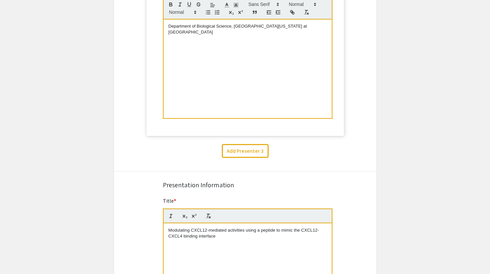
click at [207, 231] on p "Modulating CXCL12-mediated activities using a peptide to mimic the CXCL12-CXCL4…" at bounding box center [247, 233] width 158 height 12
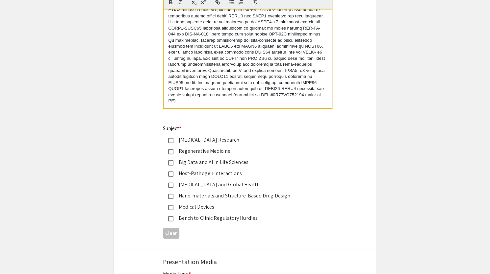
scroll to position [994, 0]
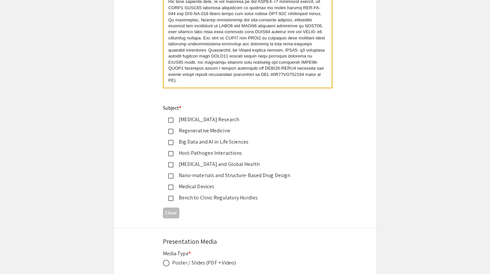
click at [189, 116] on div "Subject * Cancer Research Regenerative Medicine Big Data and Al in Life Science…" at bounding box center [240, 153] width 154 height 98
click at [185, 120] on div "[MEDICAL_DATA] Research" at bounding box center [242, 120] width 138 height 8
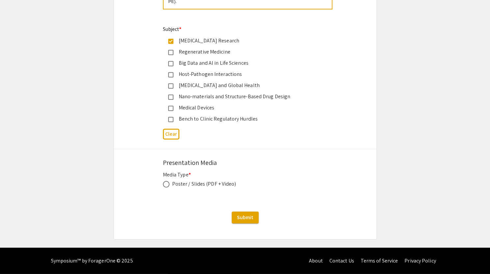
click at [182, 187] on div "Poster / Slides (PDF + Video)" at bounding box center [204, 184] width 64 height 8
click at [172, 187] on div "Poster / Slides (PDF + Video)" at bounding box center [204, 184] width 64 height 8
click at [170, 187] on label at bounding box center [167, 184] width 9 height 7
click at [169, 187] on input "radio" at bounding box center [166, 184] width 7 height 7
radio input "true"
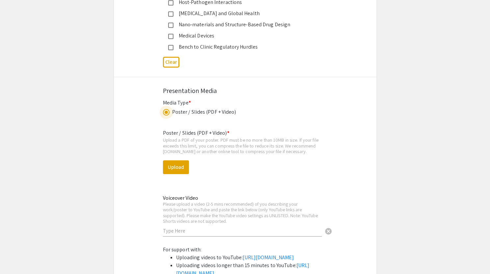
scroll to position [1148, 0]
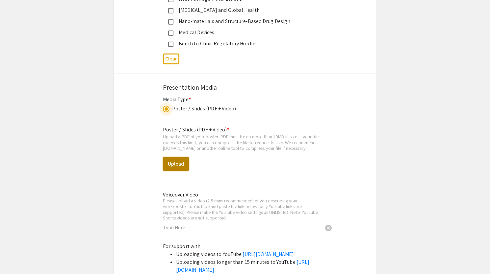
click at [178, 161] on button "Upload" at bounding box center [176, 164] width 26 height 14
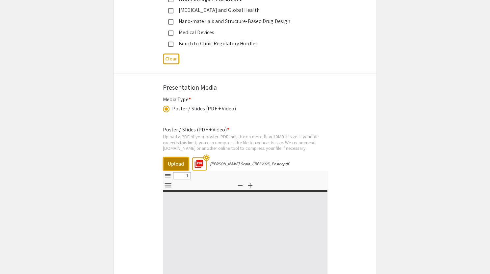
select select "custom"
type input "0"
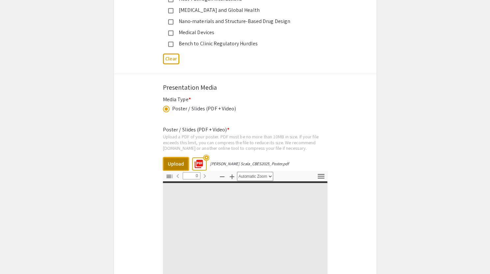
select select "custom"
type input "1"
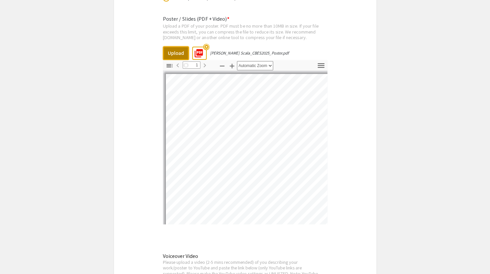
scroll to position [1269, 0]
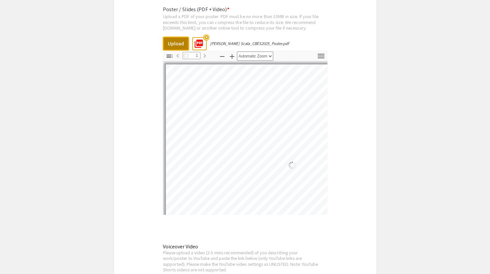
select select "custom"
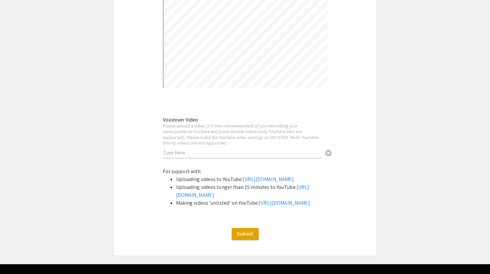
scroll to position [1396, 0]
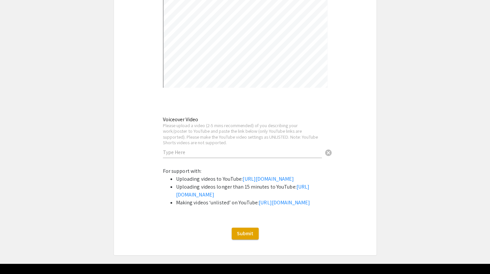
click at [178, 150] on input "text" at bounding box center [242, 152] width 159 height 7
paste input "Modulating CXCL12-mediated activities using a peptide to mimic the CXCL12-CXCL4…"
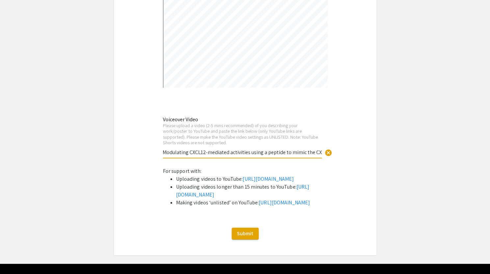
scroll to position [0, 0]
type input "M"
paste input "[URL][DOMAIN_NAME]"
type input "[URL][DOMAIN_NAME]"
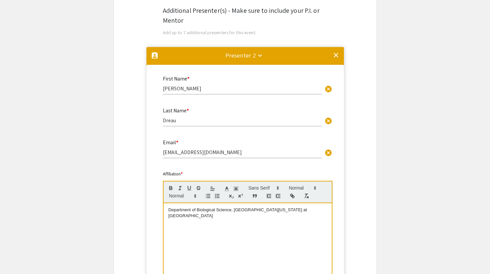
scroll to position [418, 0]
click at [231, 210] on p "Department of Biological Science, University of North Carolina at Charlotte" at bounding box center [247, 214] width 158 height 12
click at [181, 55] on mat-divider at bounding box center [244, 58] width 197 height 22
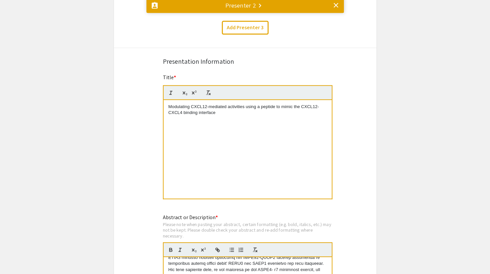
scroll to position [471, 0]
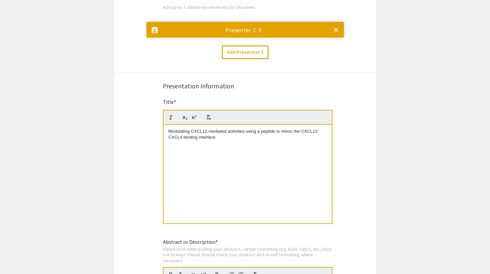
click at [188, 30] on mat-divider at bounding box center [244, 33] width 197 height 22
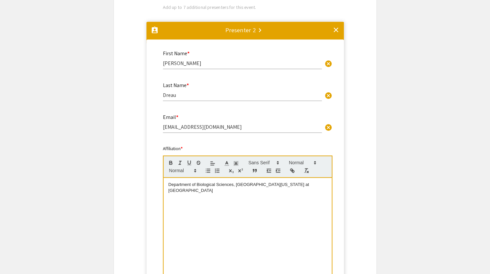
scroll to position [466, 0]
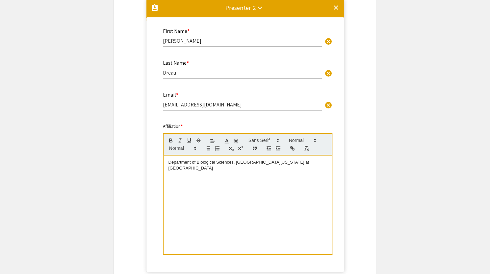
click at [129, 120] on mat-accordion "assignment_ind Presenter 2 keyboard_arrow_down clear First Name * Didier cancel…" at bounding box center [245, 139] width 262 height 284
click at [272, 187] on div "Department of Biological Sciences, [GEOGRAPHIC_DATA][US_STATE] at [GEOGRAPHIC_D…" at bounding box center [247, 205] width 168 height 99
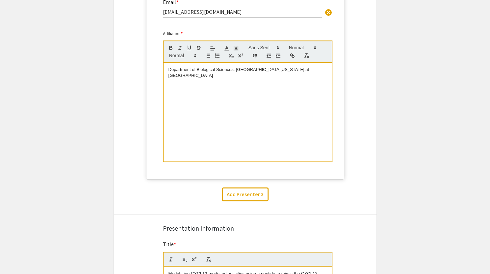
scroll to position [562, 0]
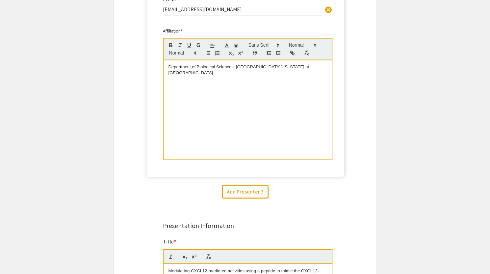
click at [353, 161] on mat-accordion "assignment_ind Presenter 2 keyboard_arrow_down clear First Name * Didier cancel…" at bounding box center [245, 43] width 262 height 284
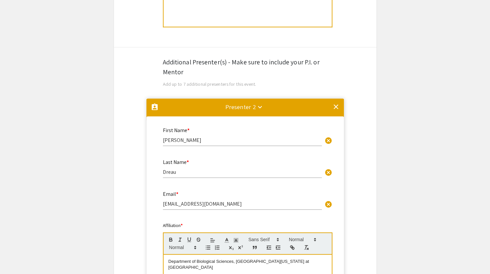
scroll to position [343, 0]
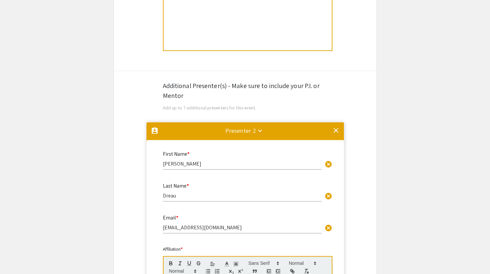
click at [179, 133] on mat-divider at bounding box center [244, 133] width 197 height 22
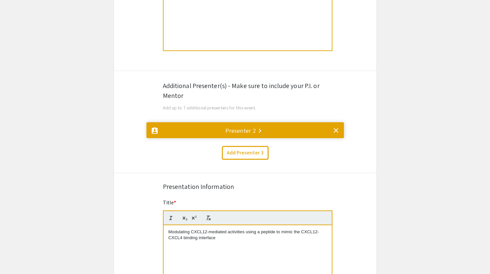
click at [139, 158] on div "Add Presenter 3" at bounding box center [245, 153] width 272 height 14
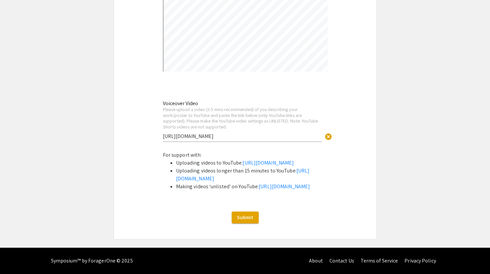
scroll to position [1195, 0]
click at [241, 219] on span "Submit" at bounding box center [245, 217] width 16 height 7
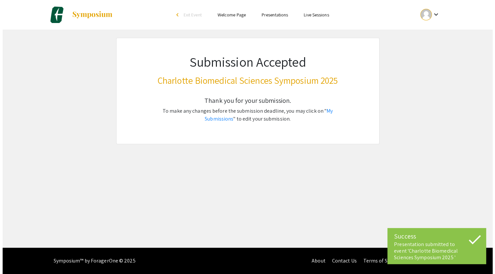
scroll to position [0, 0]
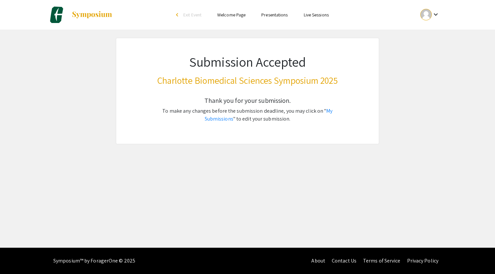
click at [247, 164] on div "Skip navigation arrow_back_ios Exit Event Welcome Page Presentations Live Sessi…" at bounding box center [247, 124] width 495 height 248
click at [323, 111] on link "My Submissions" at bounding box center [269, 115] width 128 height 15
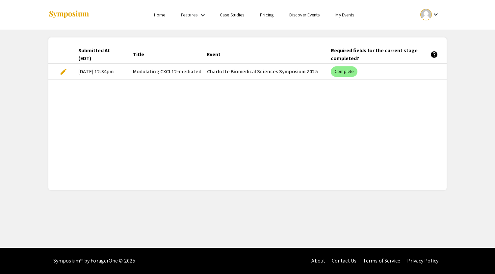
click at [61, 72] on span "edit" at bounding box center [64, 72] width 8 height 8
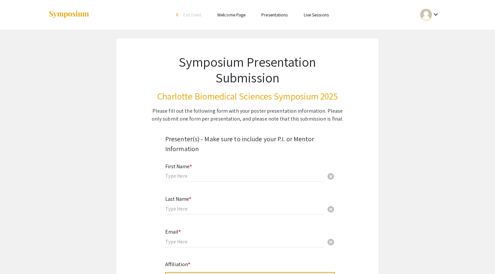
type input "[PERSON_NAME]"
type input "Scala"
type input "[EMAIL_ADDRESS][DOMAIN_NAME]"
radio input "true"
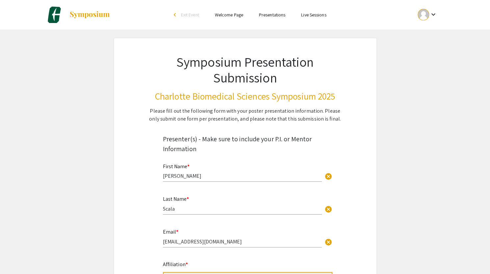
select select "custom"
type input "0"
select select "custom"
type input "1"
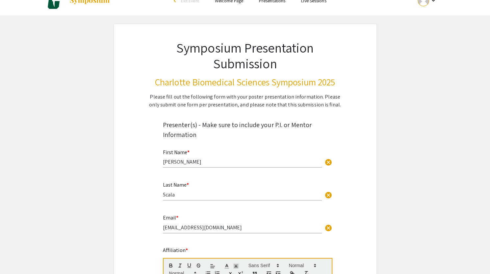
scroll to position [14, 0]
select select "custom"
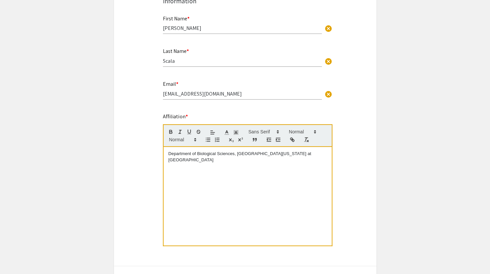
scroll to position [153, 0]
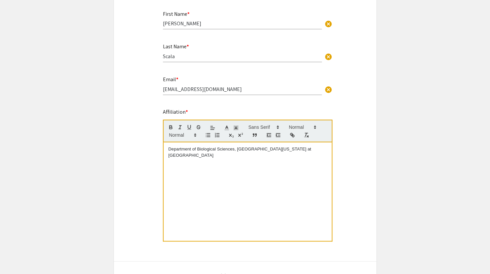
drag, startPoint x: 169, startPoint y: 151, endPoint x: 162, endPoint y: 150, distance: 6.9
click at [162, 150] on div "Affiliation * Department of Biological Sciences, [GEOGRAPHIC_DATA][US_STATE] at…" at bounding box center [245, 179] width 174 height 143
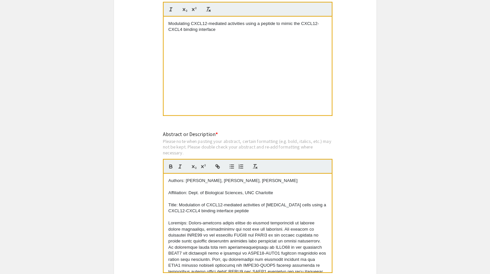
scroll to position [811, 0]
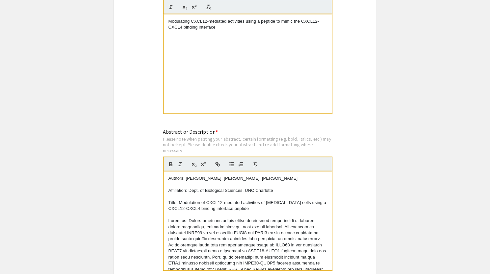
drag, startPoint x: 279, startPoint y: 209, endPoint x: 178, endPoint y: 204, distance: 100.8
click at [178, 204] on p "Title: Modulation of CXCL12-mediated activities of [MEDICAL_DATA] cells using a…" at bounding box center [247, 206] width 158 height 12
copy p "Modulation of CXCL12-mediated activities of [MEDICAL_DATA] cells using a CXCL12…"
drag, startPoint x: 220, startPoint y: 27, endPoint x: 169, endPoint y: 19, distance: 51.7
click at [169, 19] on p "Modulating CXCL12-mediated activities using a peptide to mimic the CXCL12-CXCL4…" at bounding box center [247, 24] width 158 height 12
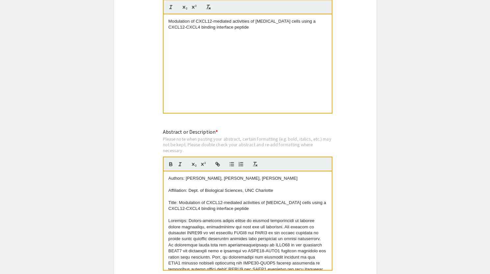
scroll to position [0, 0]
click at [153, 42] on div "Symposium Presentation Submission Charlotte Biomedical Sciences Symposium 2025 …" at bounding box center [244, 33] width 263 height 1614
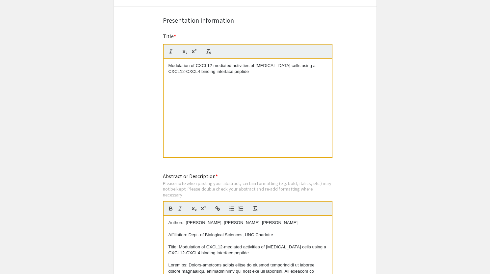
scroll to position [764, 0]
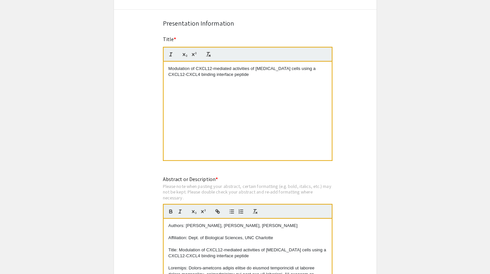
click at [159, 92] on div "Title * Modulation of CXCL12-mediated activities of [MEDICAL_DATA] cells using …" at bounding box center [245, 103] width 174 height 135
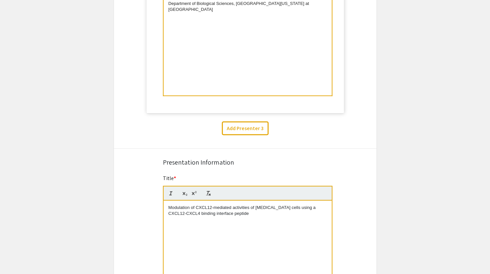
scroll to position [657, 0]
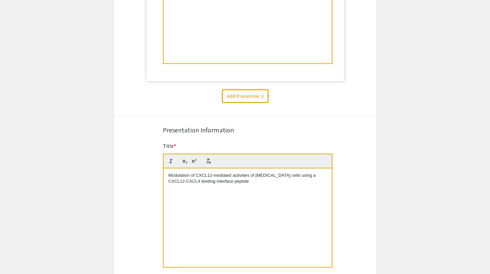
click at [144, 135] on div "Symposium Presentation Submission Charlotte Biomedical Sciences Symposium 2025 …" at bounding box center [244, 187] width 263 height 1614
click at [168, 126] on div "Presentation Information" at bounding box center [245, 130] width 164 height 10
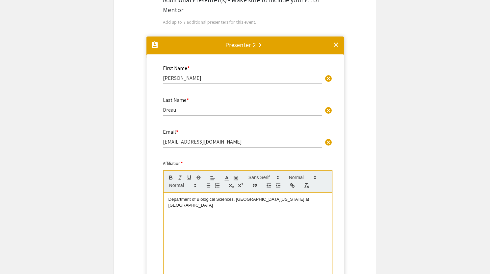
scroll to position [431, 0]
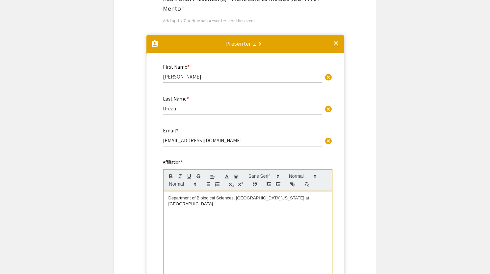
click at [142, 213] on mat-accordion "assignment_ind Presenter 2 keyboard_arrow_right clear First Name * [PERSON_NAME…" at bounding box center [245, 175] width 262 height 284
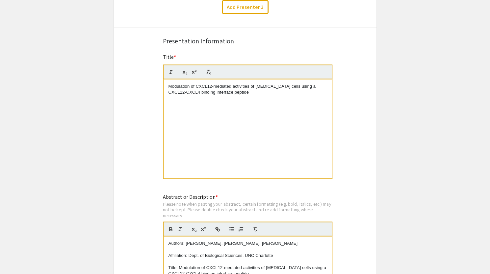
scroll to position [747, 0]
click at [135, 118] on div "Symposium Presentation Submission Charlotte Biomedical Sciences Symposium 2025 …" at bounding box center [244, 98] width 263 height 1614
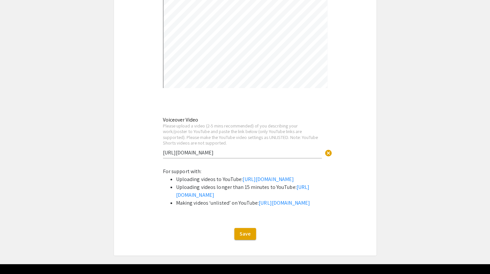
scroll to position [1452, 0]
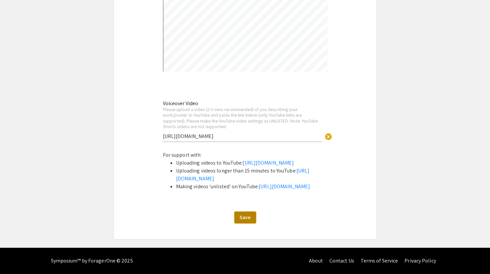
click at [249, 213] on button "Save" at bounding box center [245, 218] width 22 height 12
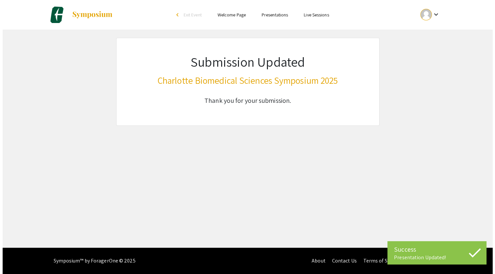
scroll to position [0, 0]
